Goal: Information Seeking & Learning: Learn about a topic

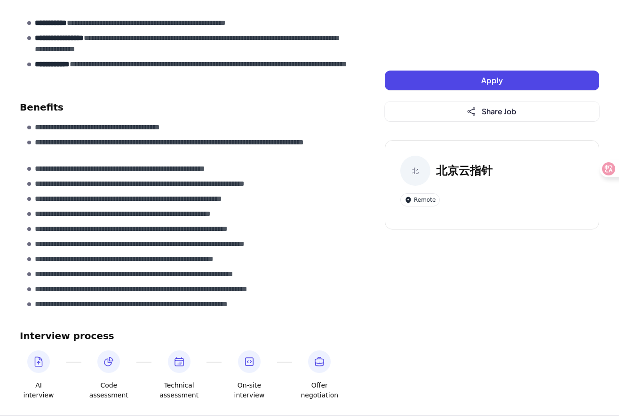
scroll to position [453, 0]
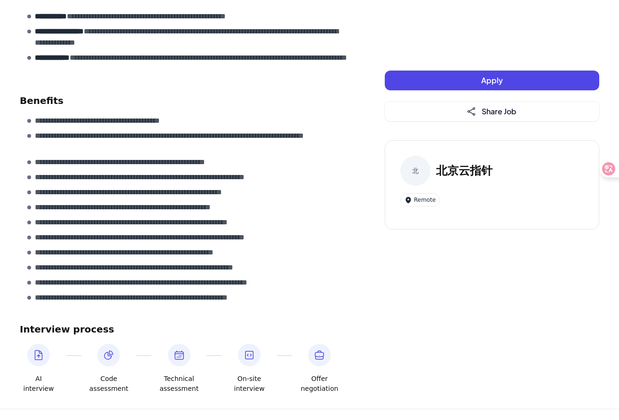
click at [207, 83] on div "**********" at bounding box center [183, 44] width 327 height 700
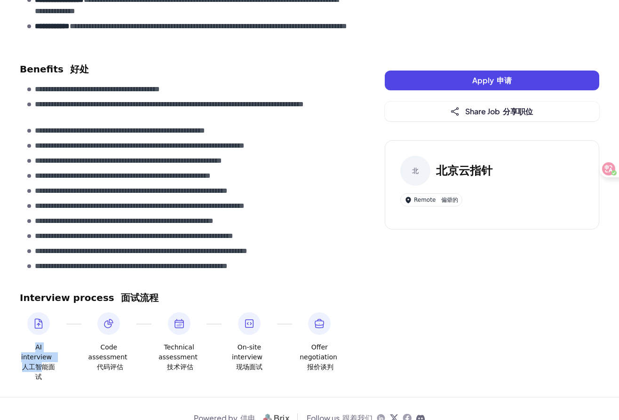
scroll to position [767, 0]
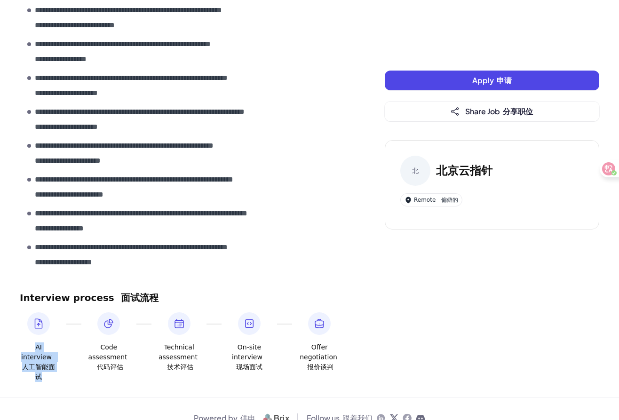
drag, startPoint x: 35, startPoint y: 332, endPoint x: 43, endPoint y: 355, distance: 24.6
click at [43, 355] on span "AI interview 人工智能面试" at bounding box center [39, 362] width 38 height 40
click at [125, 312] on div "Code assessment 代码评估" at bounding box center [109, 342] width 38 height 60
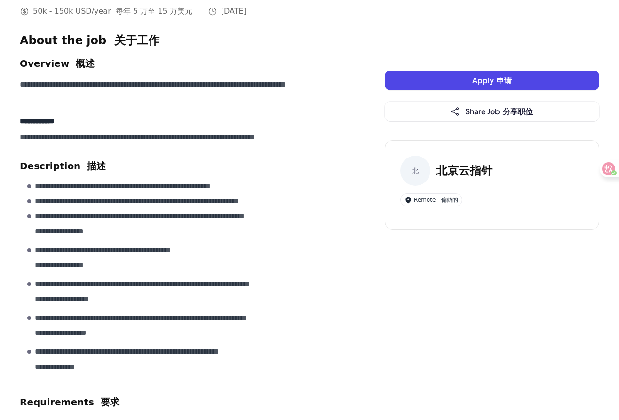
scroll to position [0, 0]
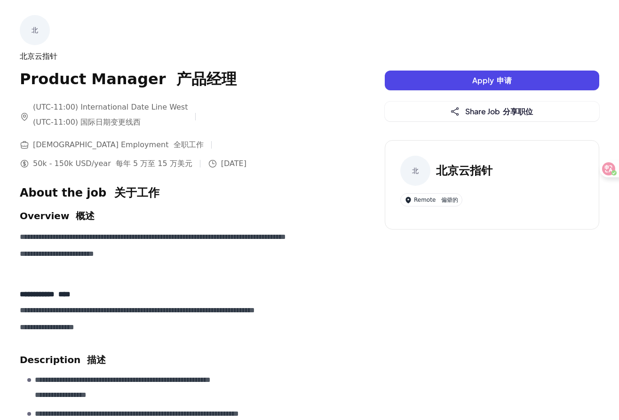
click at [115, 52] on div "北京云指针" at bounding box center [183, 56] width 327 height 11
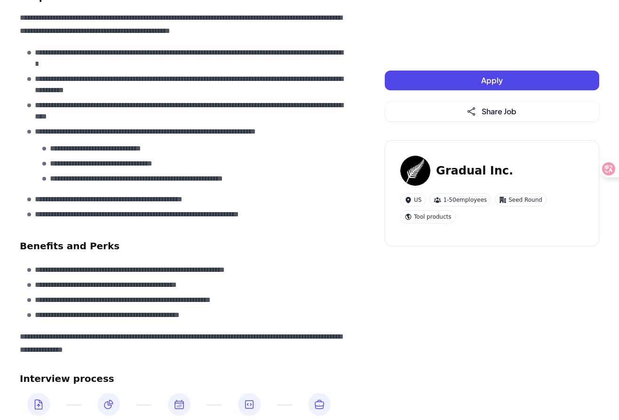
scroll to position [810, 0]
